Goal: Transaction & Acquisition: Subscribe to service/newsletter

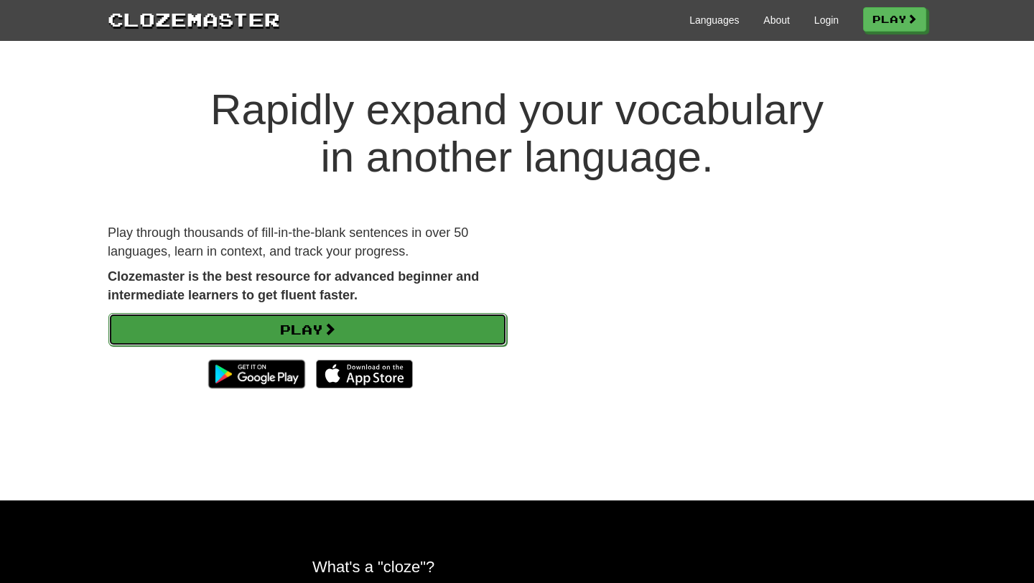
click at [366, 322] on link "Play" at bounding box center [307, 329] width 399 height 33
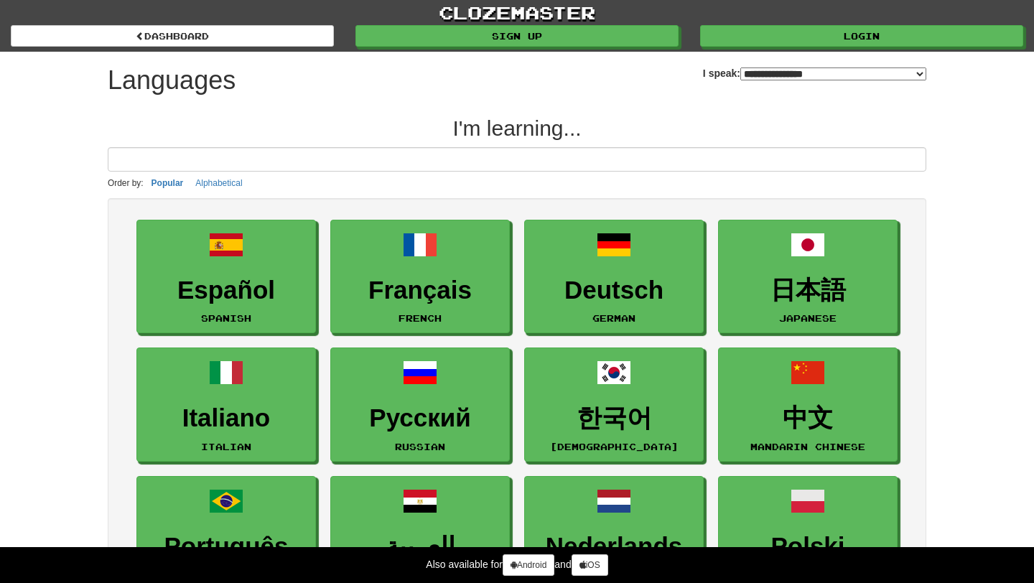
select select "*******"
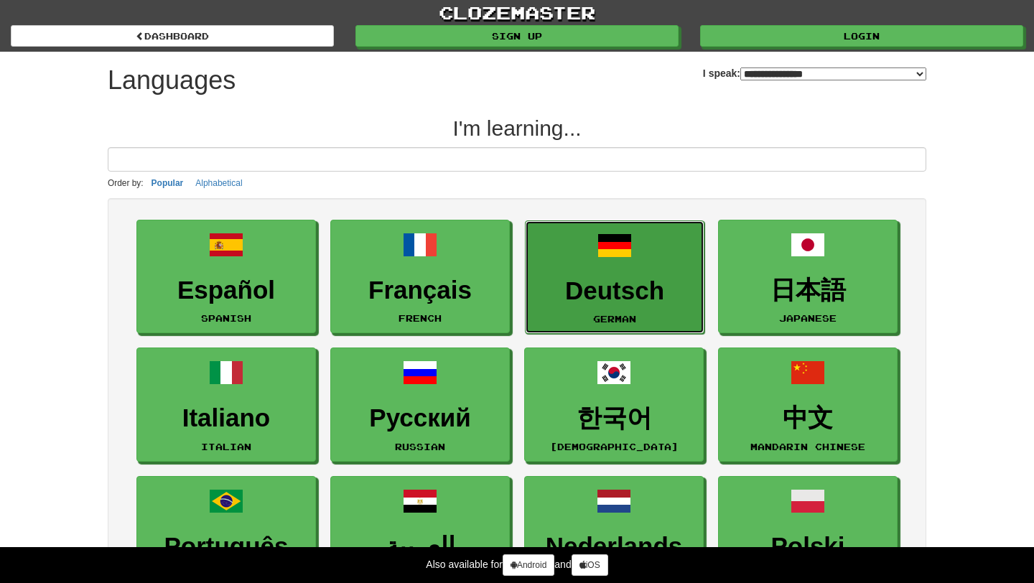
click at [575, 293] on h3 "Deutsch" at bounding box center [615, 291] width 164 height 28
